Goal: Transaction & Acquisition: Purchase product/service

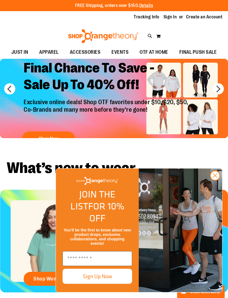
click at [214, 178] on icon "Close dialog" at bounding box center [215, 176] width 4 height 4
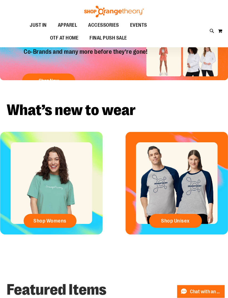
scroll to position [62, 0]
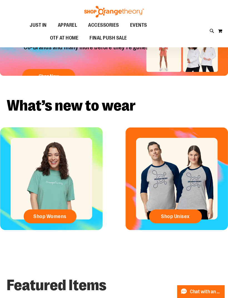
click at [39, 216] on span "Shop Womens" at bounding box center [49, 216] width 33 height 6
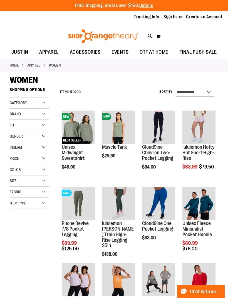
click at [110, 190] on span "Quickview" at bounding box center [115, 197] width 26 height 14
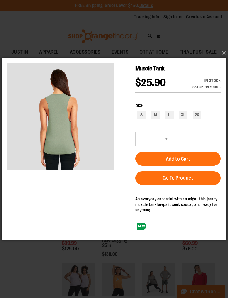
click at [222, 53] on button "×" at bounding box center [115, 53] width 225 height 12
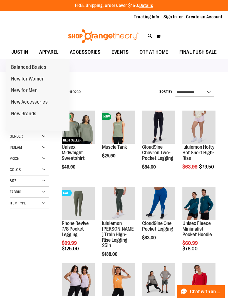
click at [18, 102] on span "New Accessories" at bounding box center [29, 102] width 37 height 7
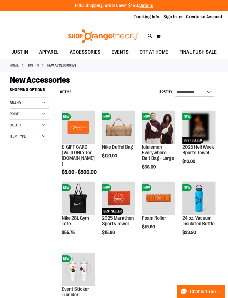
click at [203, 195] on span "Quickview" at bounding box center [196, 202] width 26 height 14
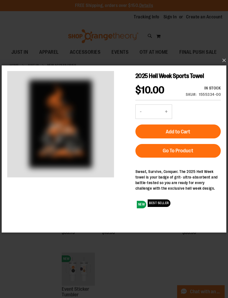
click at [225, 61] on button "×" at bounding box center [115, 60] width 225 height 12
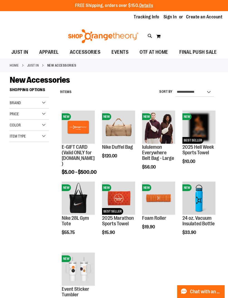
click at [125, 266] on span "Quickview" at bounding box center [115, 273] width 26 height 14
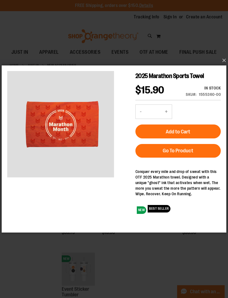
click at [222, 61] on button "×" at bounding box center [115, 60] width 225 height 12
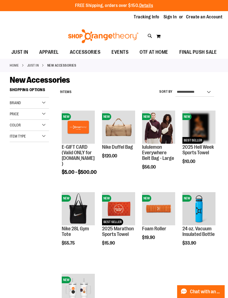
click at [54, 68] on div "Home JUST IN New Accessories" at bounding box center [114, 65] width 228 height 13
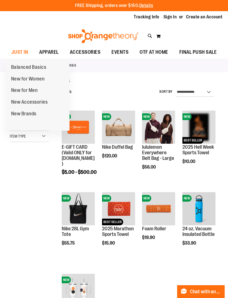
click at [18, 66] on span "Balanced Basics" at bounding box center [28, 67] width 35 height 7
